Goal: Information Seeking & Learning: Compare options

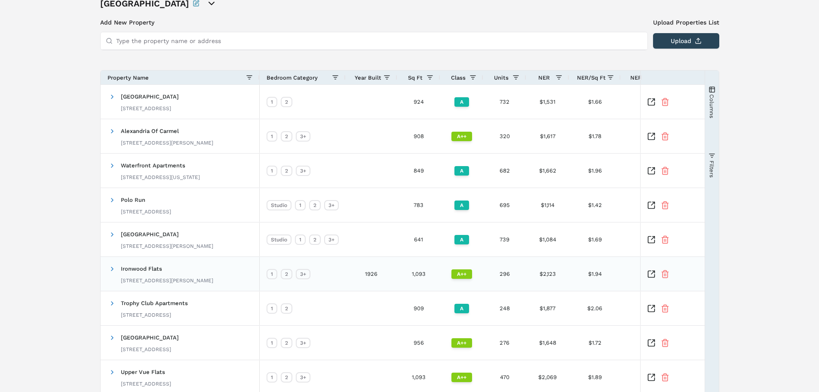
scroll to position [141, 0]
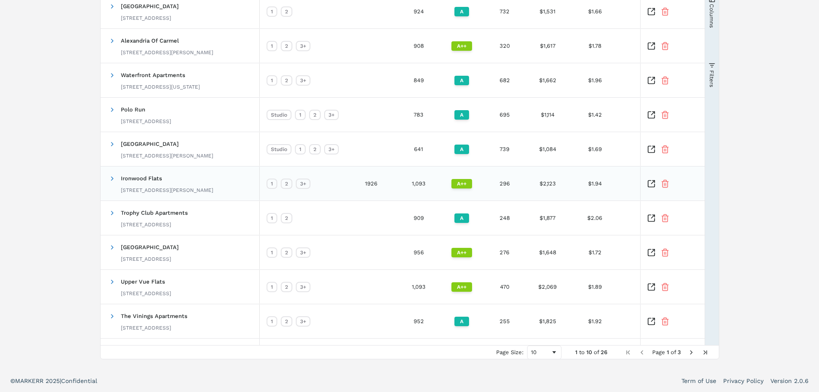
click at [145, 178] on span "Ironwood Flats" at bounding box center [141, 178] width 41 height 6
click at [111, 178] on span at bounding box center [112, 178] width 7 height 7
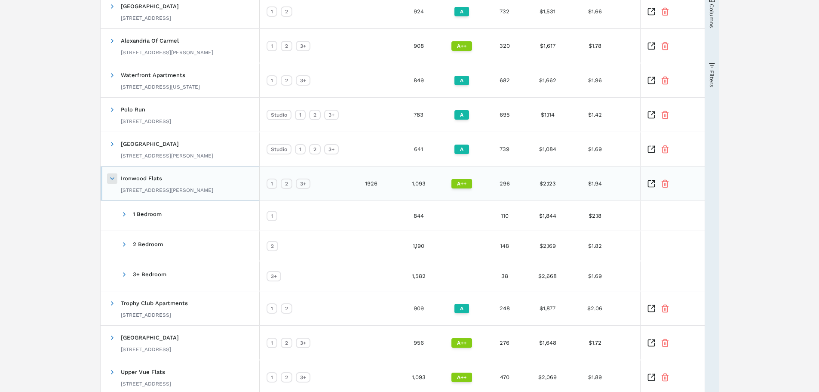
click at [111, 178] on span at bounding box center [112, 178] width 7 height 7
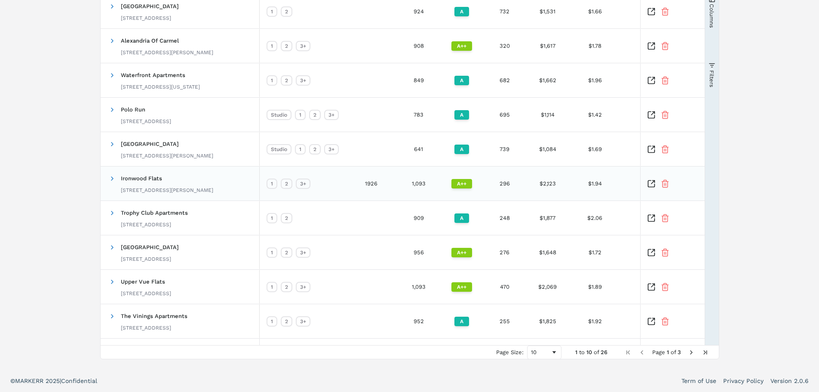
click at [651, 182] on icon "Inspect Comparable" at bounding box center [651, 183] width 9 height 9
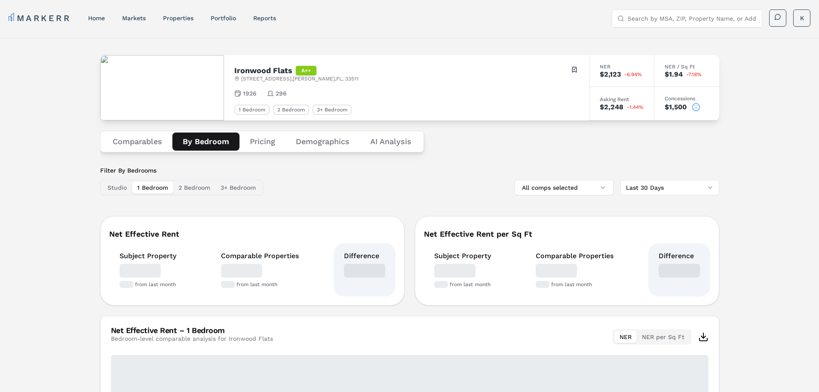
click at [209, 139] on button "By Bedroom" at bounding box center [205, 141] width 67 height 18
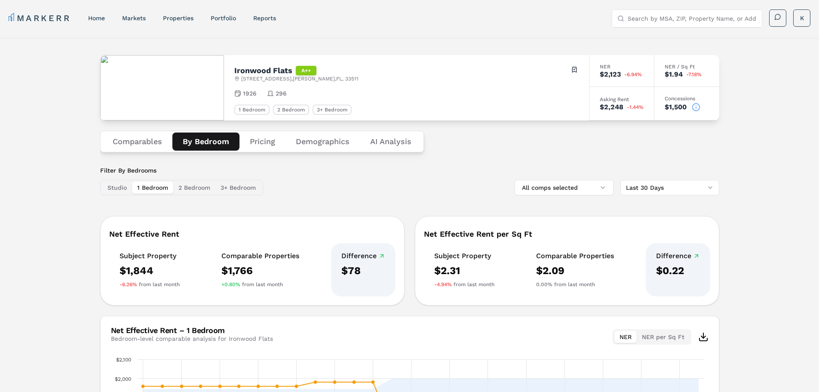
click at [261, 139] on button "Pricing" at bounding box center [262, 141] width 46 height 18
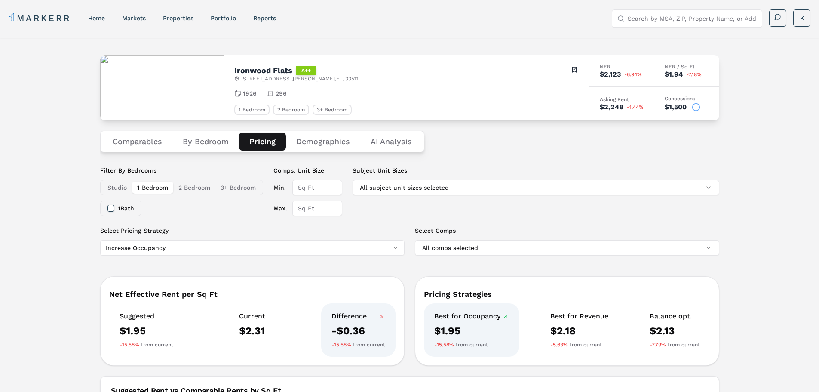
click at [313, 141] on button "Demographics" at bounding box center [323, 141] width 74 height 18
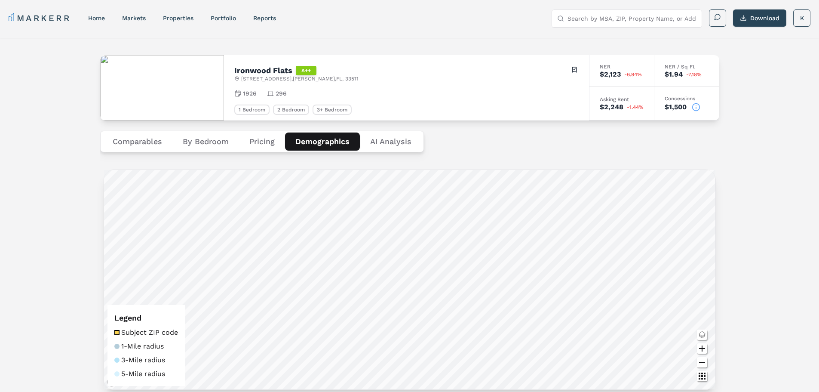
click at [396, 139] on Analysis "AI Analysis" at bounding box center [391, 141] width 62 height 18
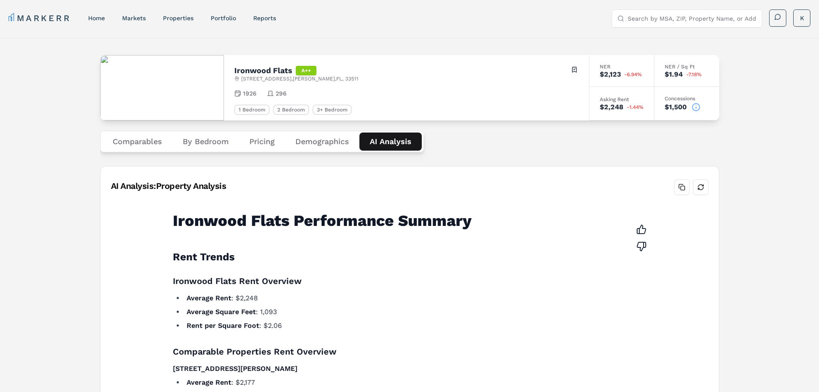
click at [145, 141] on button "Comparables" at bounding box center [137, 141] width 70 height 18
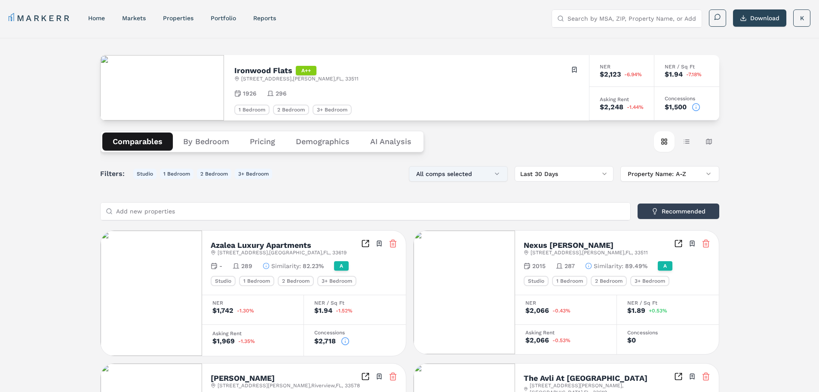
click at [482, 176] on button "All comps selected" at bounding box center [458, 173] width 99 height 15
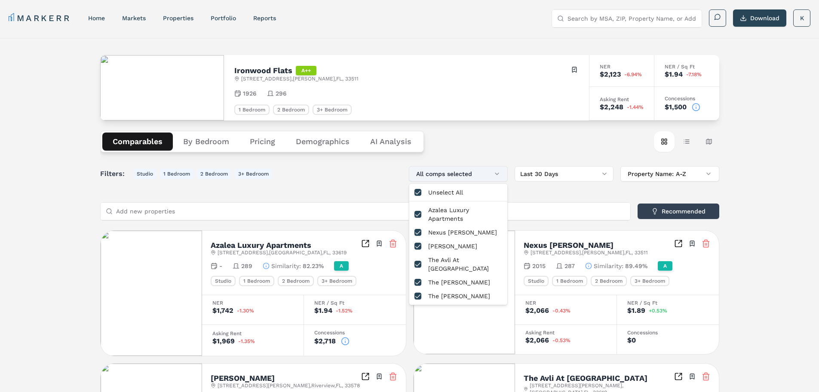
click at [480, 175] on button "All comps selected" at bounding box center [458, 173] width 99 height 15
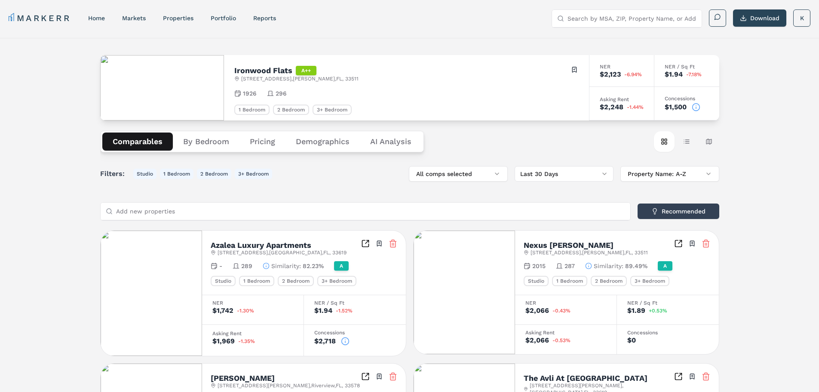
click at [545, 170] on html "MARKERR home markets properties Portfolio reports Search by MSA, ZIP, Property …" at bounding box center [409, 333] width 819 height 666
click at [229, 20] on link "Portfolio" at bounding box center [223, 18] width 25 height 7
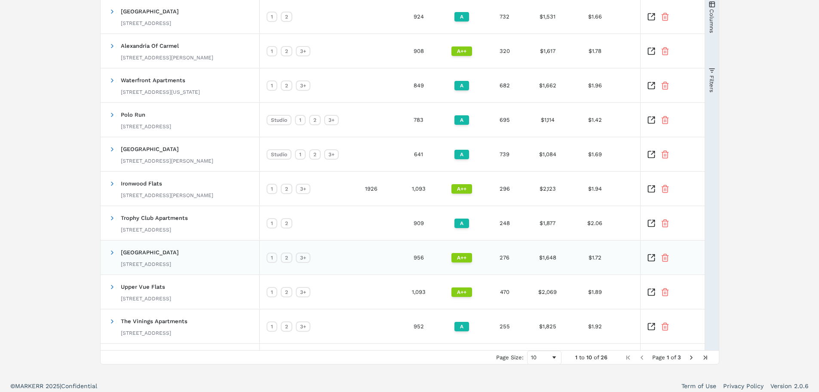
scroll to position [141, 0]
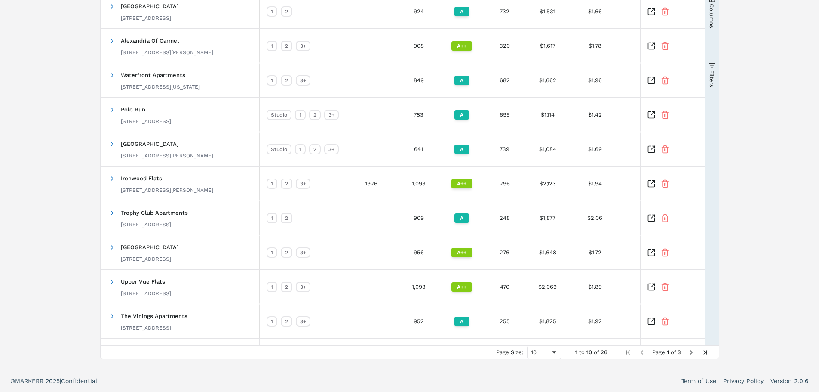
click at [690, 351] on span "Next Page" at bounding box center [691, 352] width 7 height 7
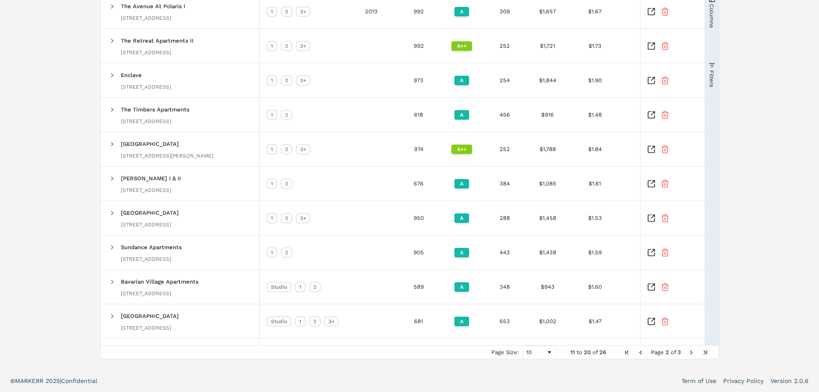
click at [691, 353] on span "Next Page" at bounding box center [691, 352] width 7 height 7
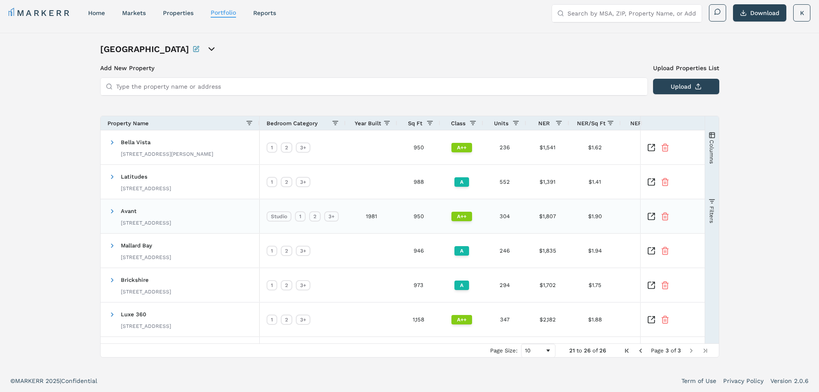
click at [124, 214] on div "Avant [STREET_ADDRESS]" at bounding box center [146, 216] width 50 height 27
click at [651, 215] on icon "Inspect Comparable" at bounding box center [651, 216] width 9 height 9
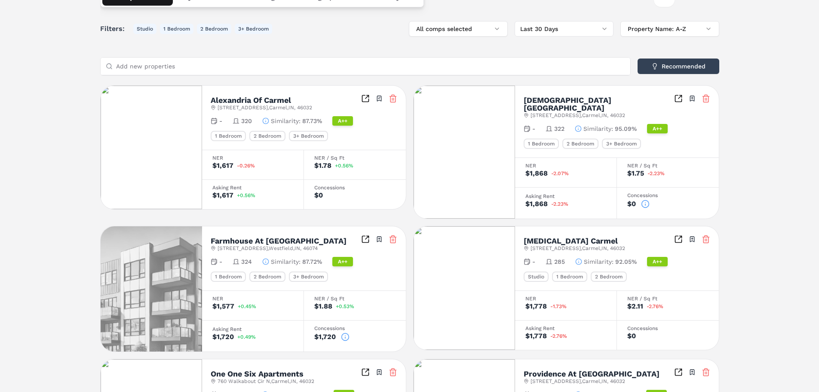
scroll to position [11, 0]
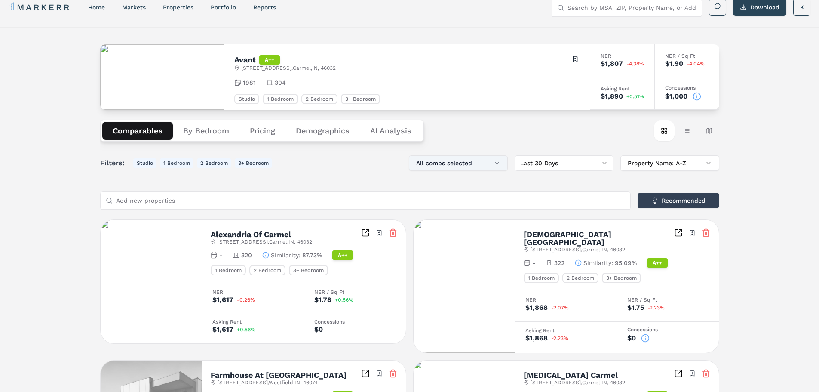
click at [499, 162] on button "All comps selected" at bounding box center [458, 162] width 99 height 15
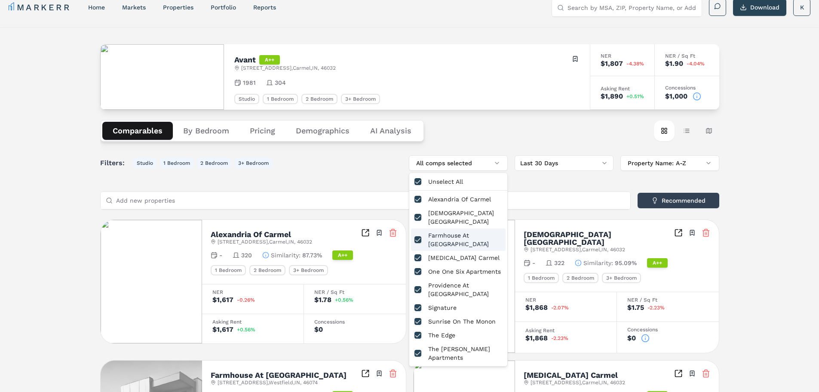
click at [420, 236] on button "button" at bounding box center [417, 239] width 7 height 7
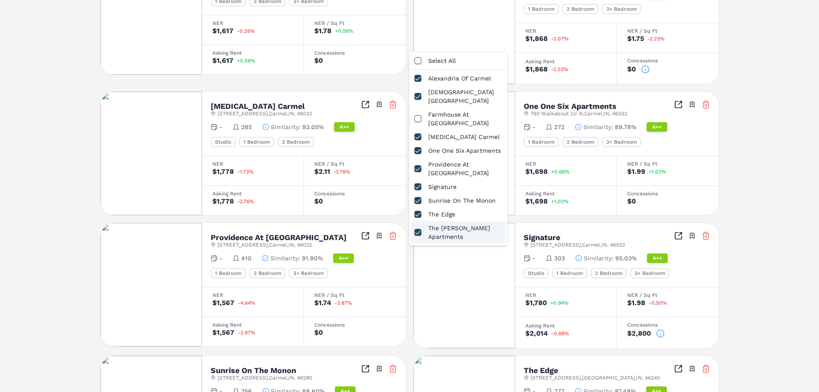
scroll to position [97, 0]
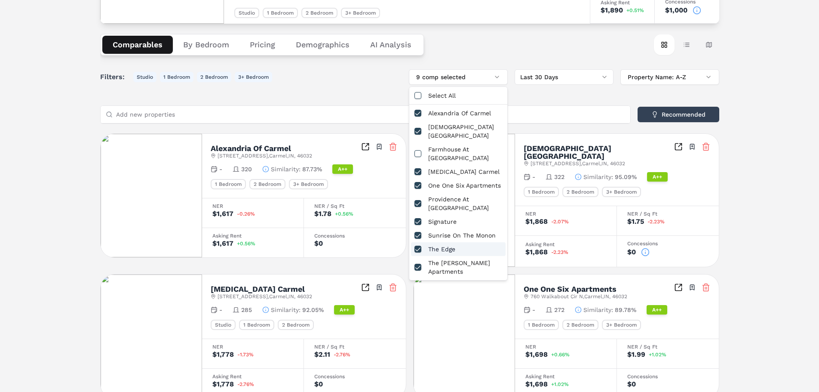
click at [418, 246] on button "button" at bounding box center [417, 249] width 7 height 7
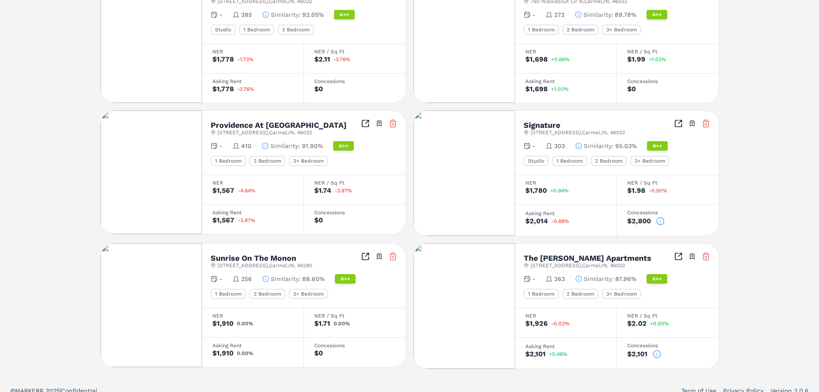
scroll to position [394, 0]
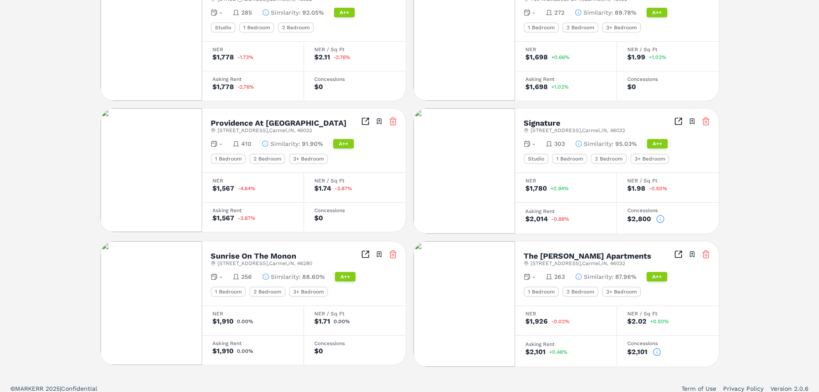
click at [786, 184] on div "Avant A++ 12890 Old Meridian St , Carmel , IN , 46032 Toggle portfolio menu 198…" at bounding box center [409, 10] width 819 height 733
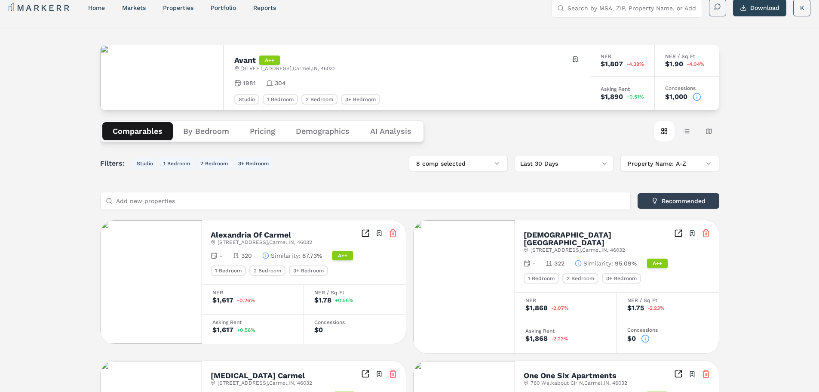
scroll to position [7, 0]
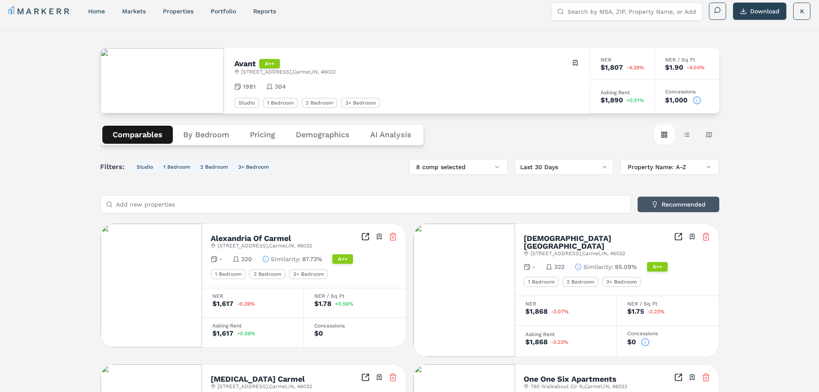
click at [671, 202] on button "Recommended" at bounding box center [679, 203] width 82 height 15
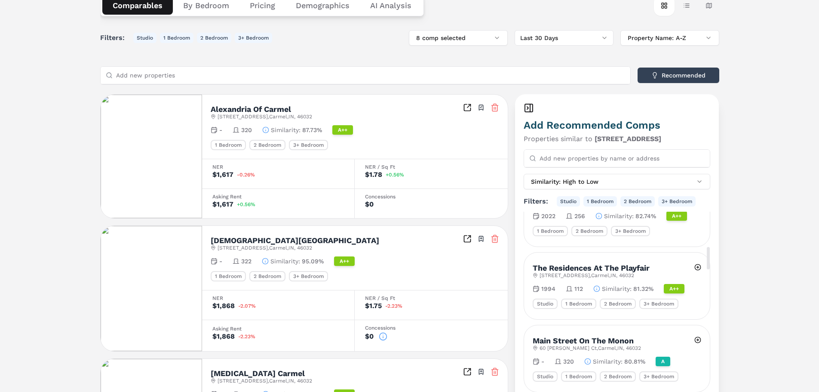
scroll to position [559, 0]
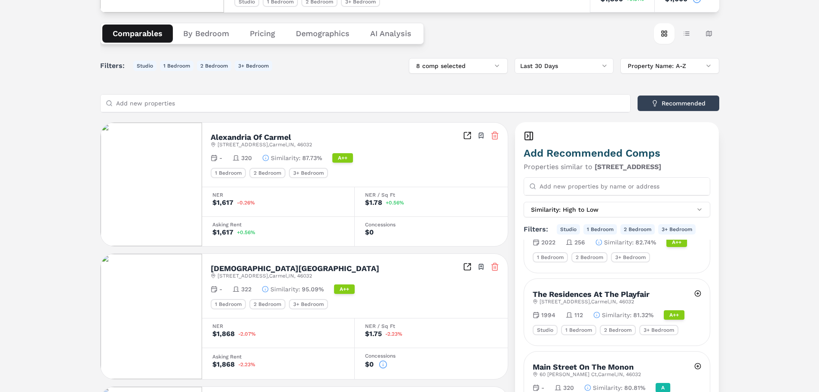
scroll to position [93, 0]
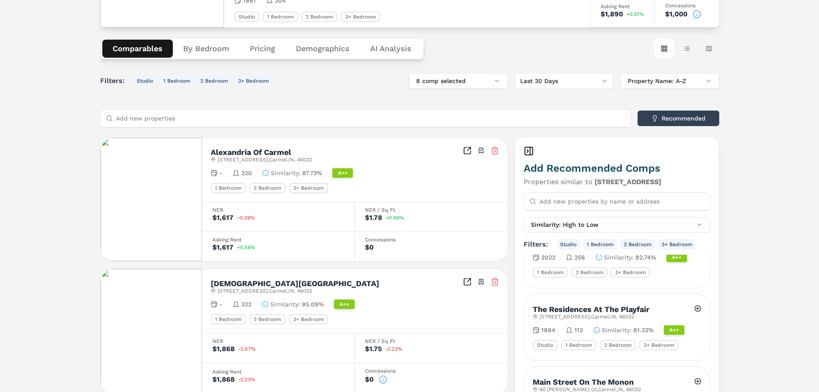
click at [528, 149] on icon at bounding box center [529, 151] width 10 height 10
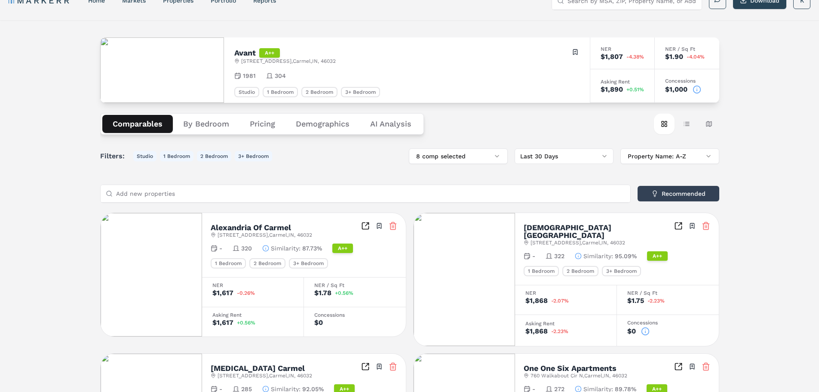
scroll to position [0, 0]
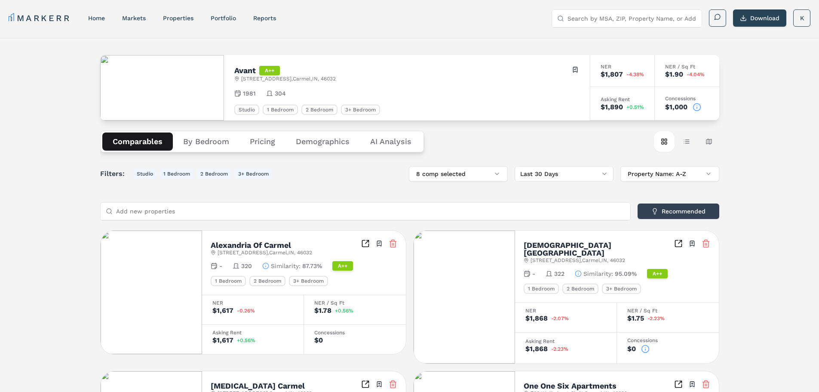
click at [267, 140] on button "Pricing" at bounding box center [262, 141] width 46 height 18
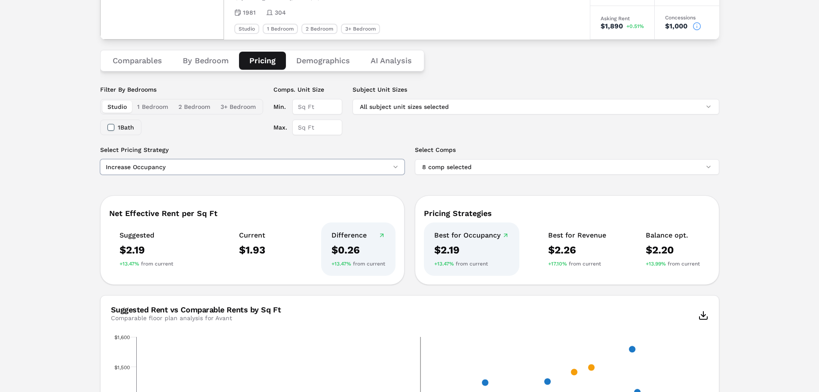
scroll to position [86, 0]
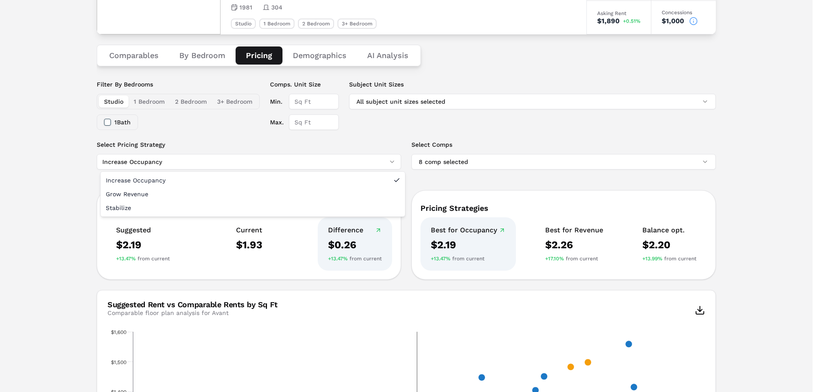
click at [272, 167] on html "MARKERR home markets properties Portfolio reports Search by MSA, ZIP, Property …" at bounding box center [409, 322] width 819 height 816
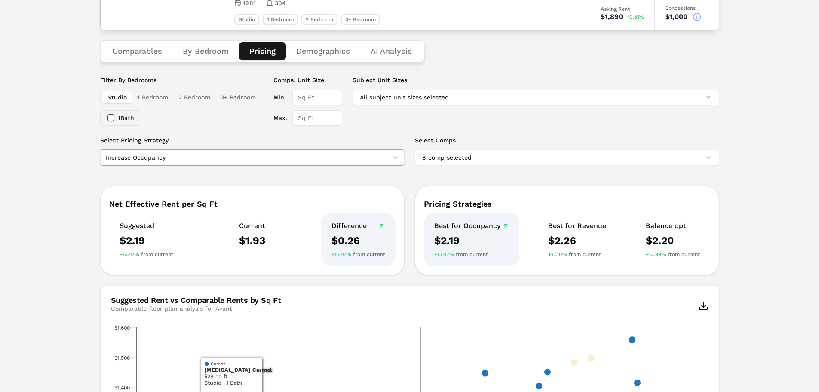
scroll to position [0, 0]
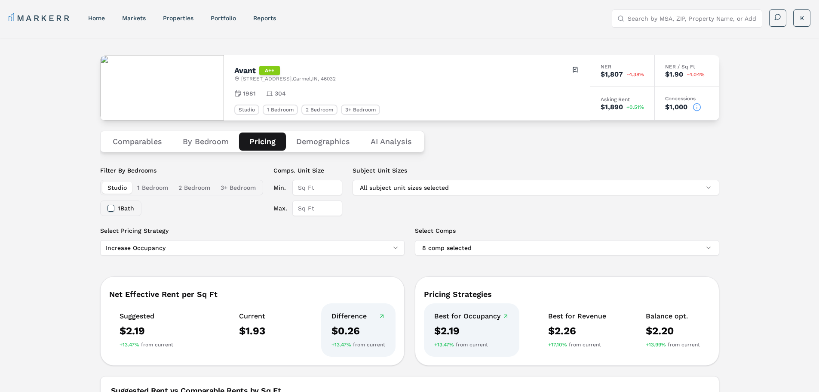
click at [313, 141] on button "Demographics" at bounding box center [323, 141] width 74 height 18
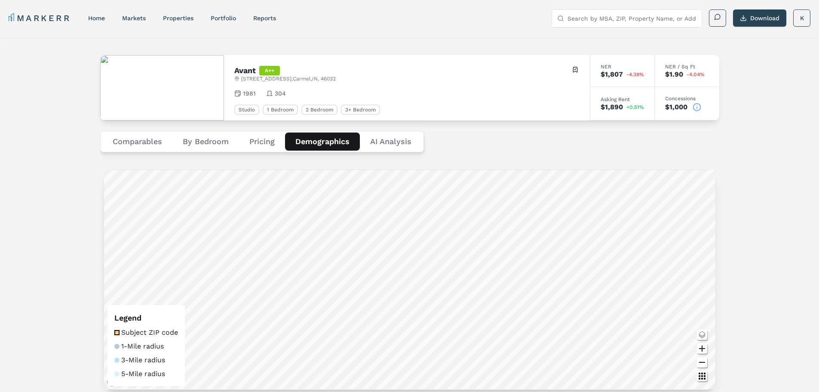
click at [143, 141] on button "Comparables" at bounding box center [137, 141] width 70 height 18
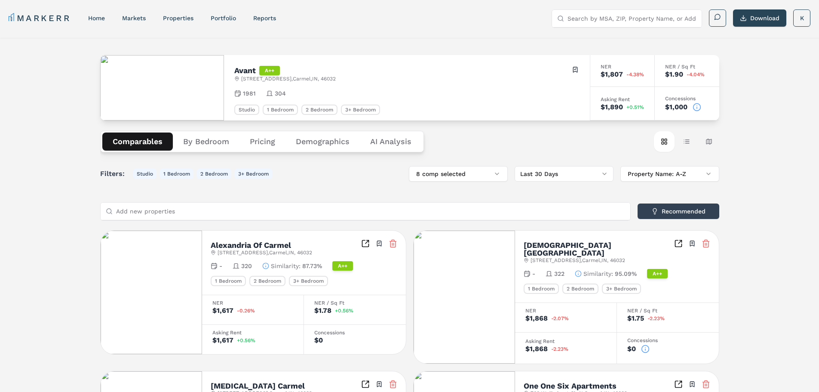
click at [194, 144] on button "By Bedroom" at bounding box center [206, 141] width 67 height 18
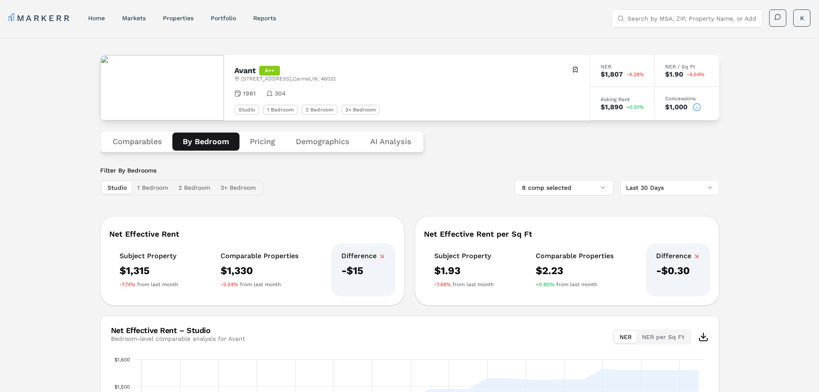
click at [390, 143] on Analysis "AI Analysis" at bounding box center [391, 141] width 62 height 18
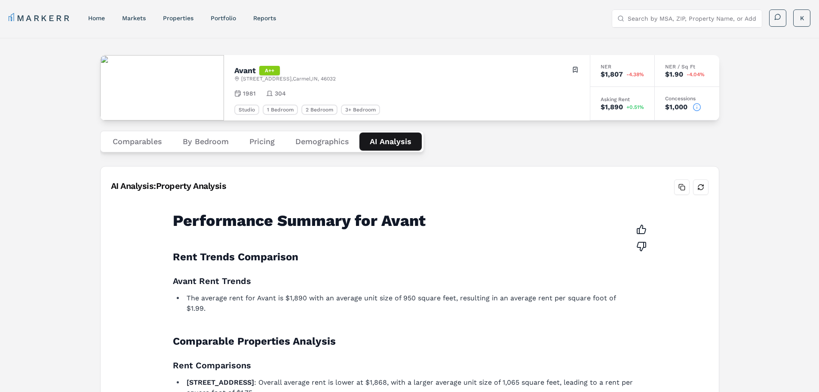
click at [144, 140] on button "Comparables" at bounding box center [137, 141] width 70 height 18
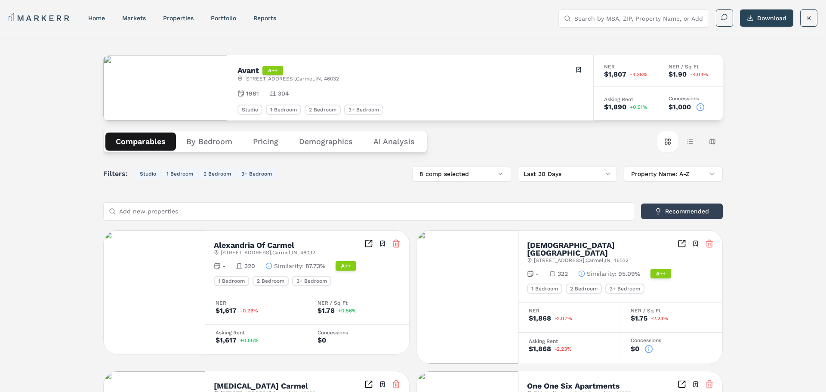
click at [567, 172] on html "MARKERR home markets properties Portfolio reports Search by MSA, ZIP, Property …" at bounding box center [413, 396] width 826 height 793
